Goal: Information Seeking & Learning: Understand process/instructions

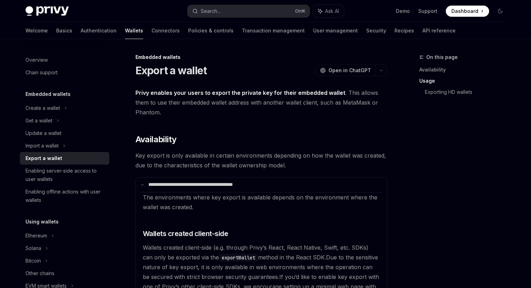
scroll to position [162, 0]
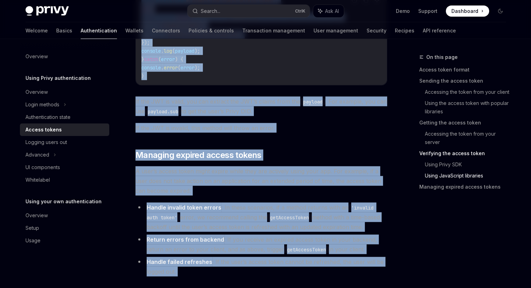
scroll to position [1833, 0]
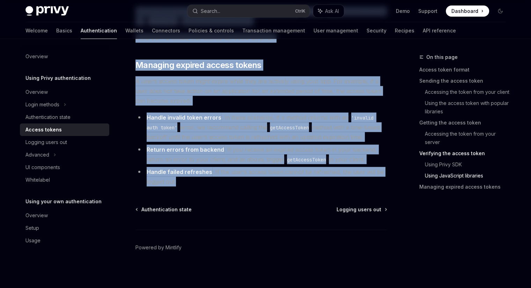
drag, startPoint x: 135, startPoint y: 58, endPoint x: 281, endPoint y: 178, distance: 189.1
copy div "**********"
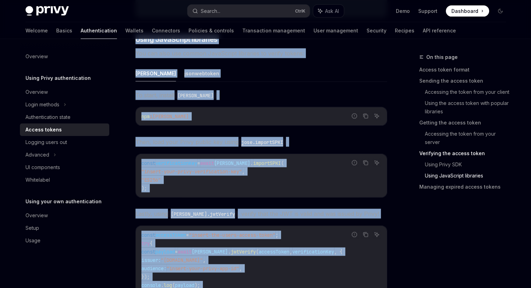
scroll to position [1471, 0]
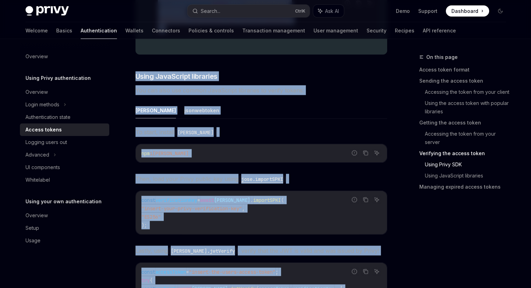
click at [272, 109] on ul "[PERSON_NAME]" at bounding box center [261, 110] width 252 height 17
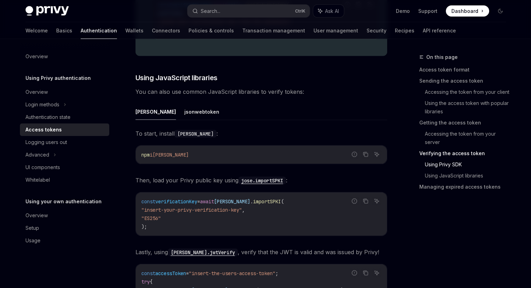
scroll to position [1470, 0]
click at [184, 106] on button "jsonwebtoken" at bounding box center [201, 112] width 35 height 16
type textarea "*"
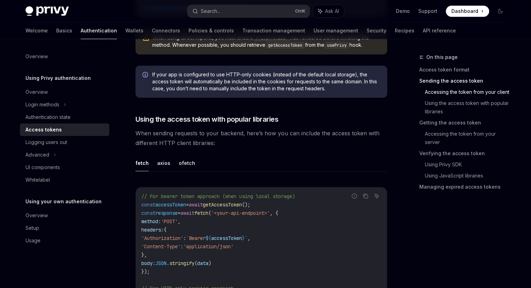
scroll to position [519, 0]
